Goal: Transaction & Acquisition: Purchase product/service

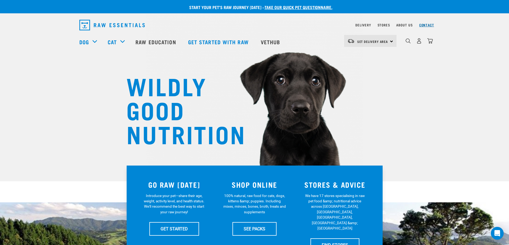
click at [425, 26] on link "Contact" at bounding box center [426, 25] width 15 height 2
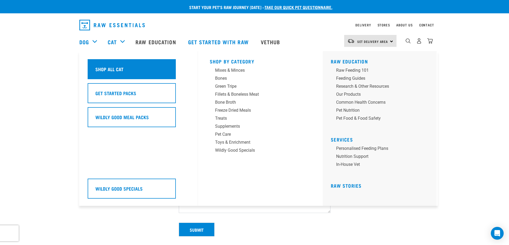
click at [114, 68] on h5 "Shop All Cat" at bounding box center [109, 69] width 28 height 7
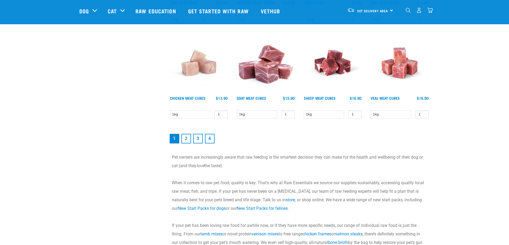
scroll to position [774, 0]
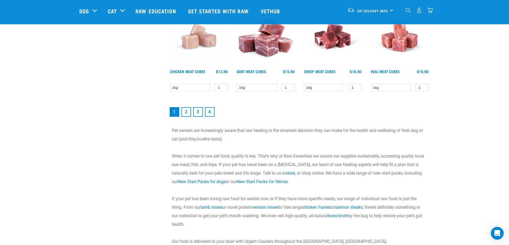
click at [186, 111] on link "2" at bounding box center [186, 112] width 10 height 10
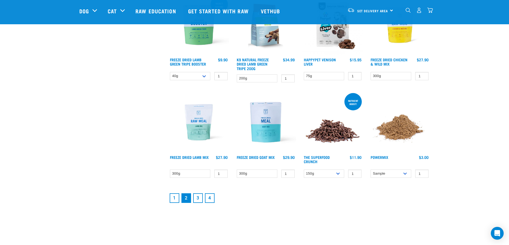
scroll to position [668, 0]
